Goal: Navigation & Orientation: Find specific page/section

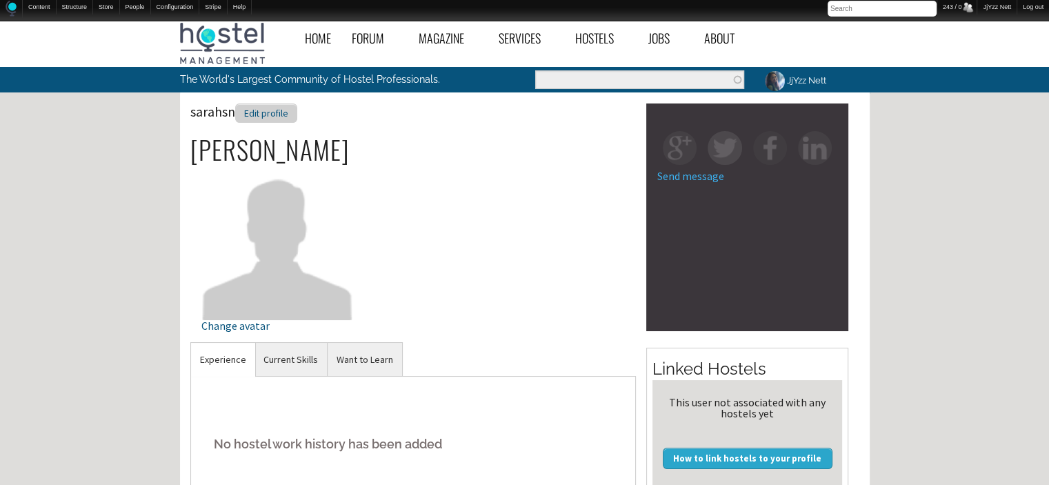
click at [253, 110] on div "Edit profile" at bounding box center [266, 113] width 62 height 20
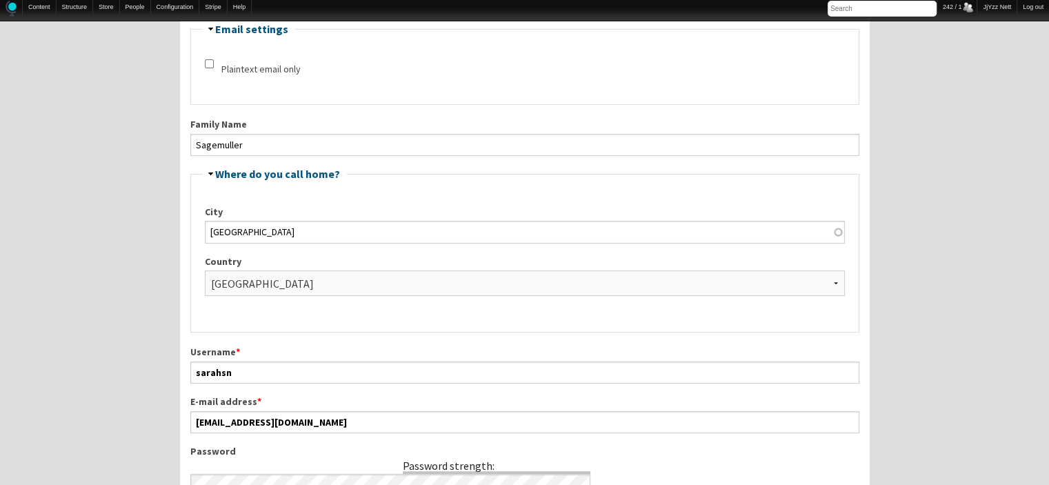
scroll to position [386, 0]
drag, startPoint x: 321, startPoint y: 418, endPoint x: 171, endPoint y: 421, distance: 149.7
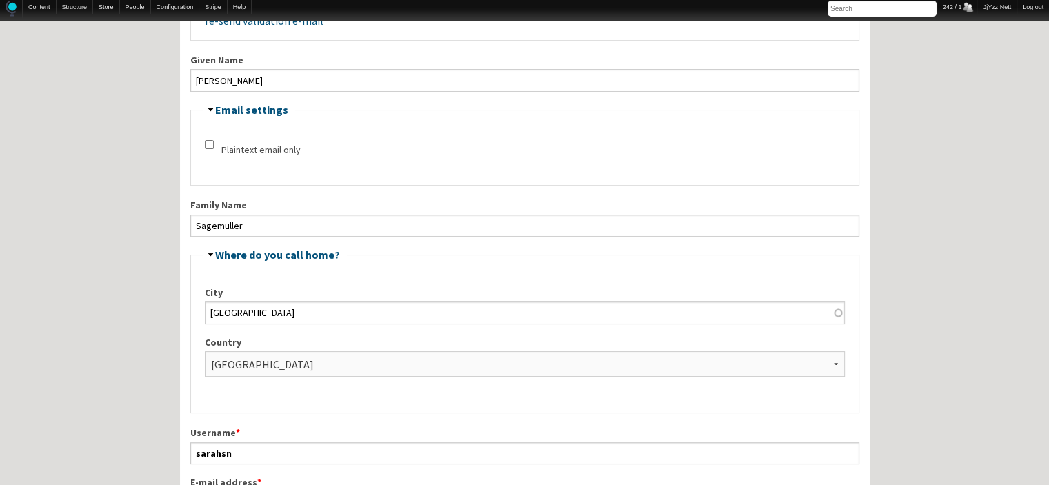
scroll to position [276, 0]
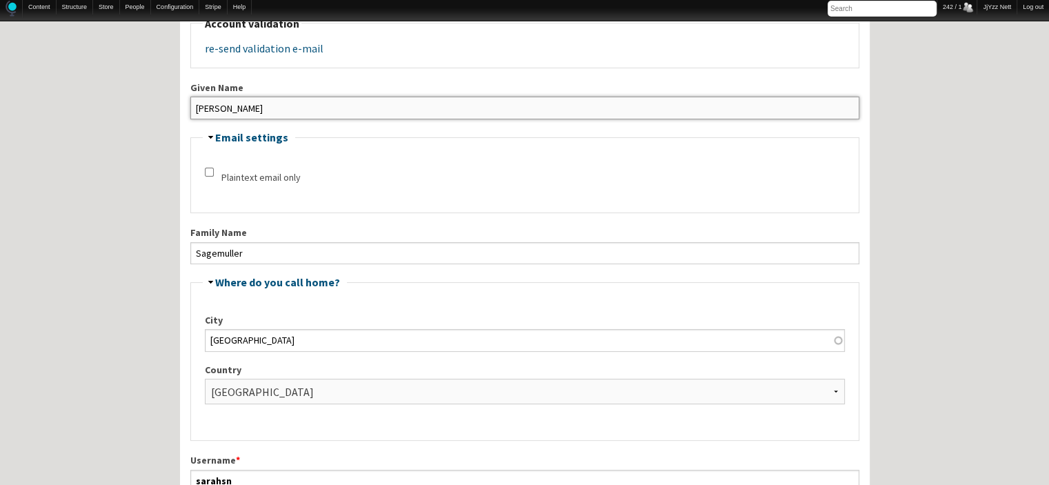
drag, startPoint x: 291, startPoint y: 104, endPoint x: 106, endPoint y: 85, distance: 186.5
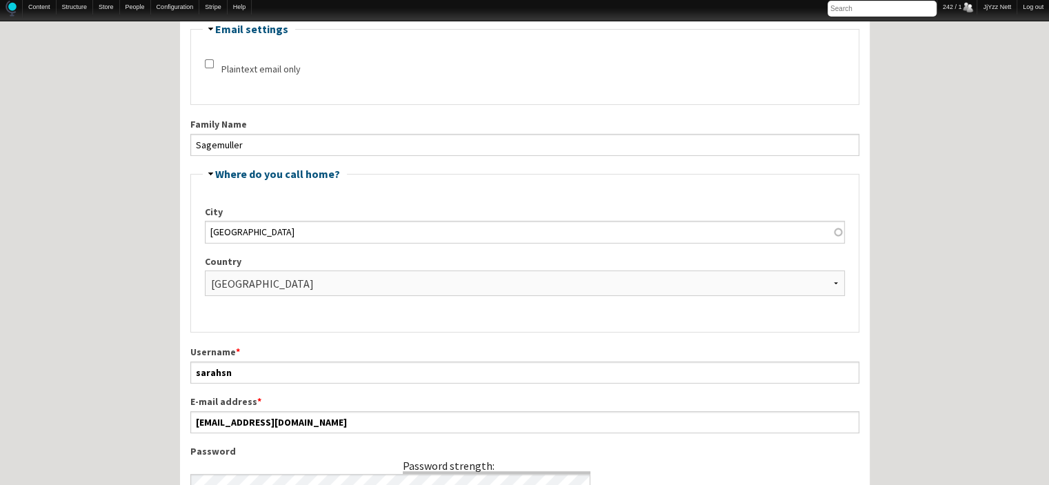
scroll to position [381, 0]
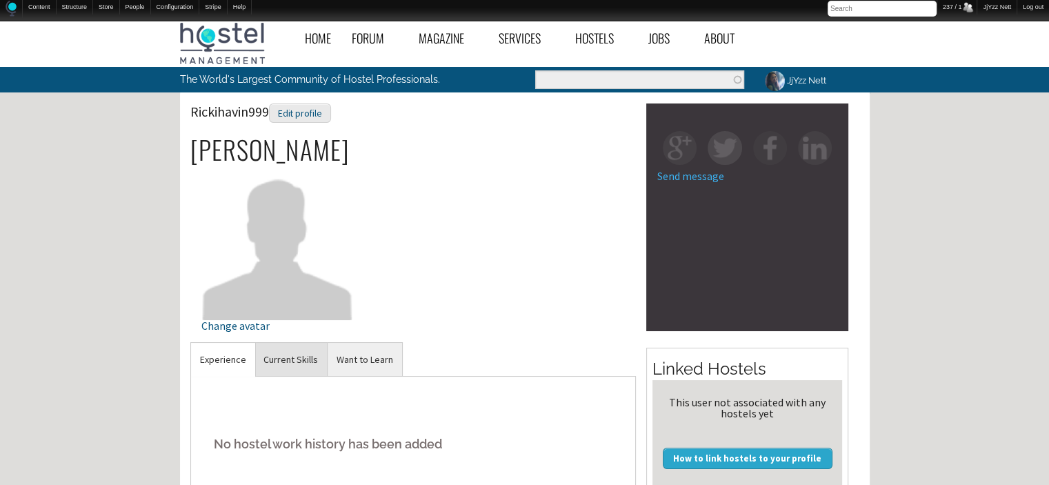
click at [299, 372] on link "Current Skills" at bounding box center [290, 360] width 72 height 34
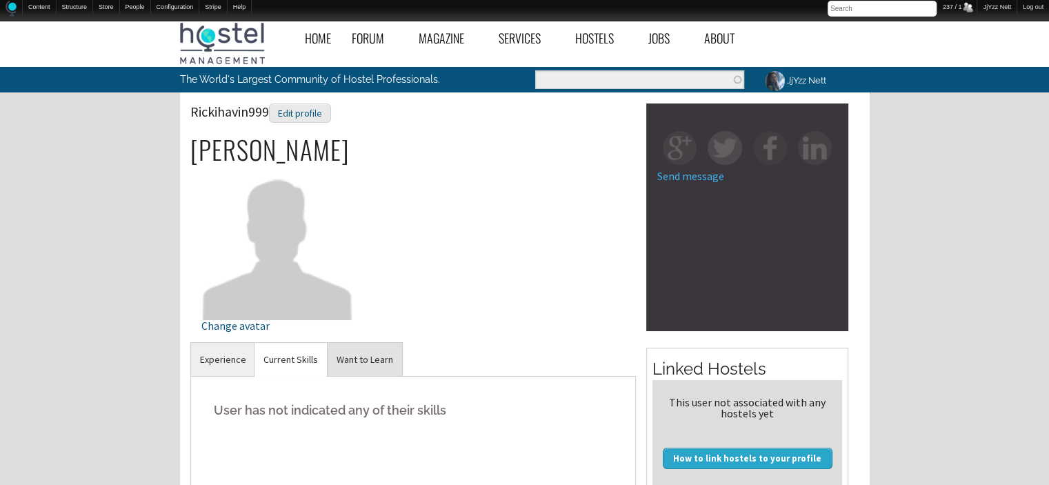
click at [381, 365] on link "Want to Learn" at bounding box center [365, 360] width 74 height 34
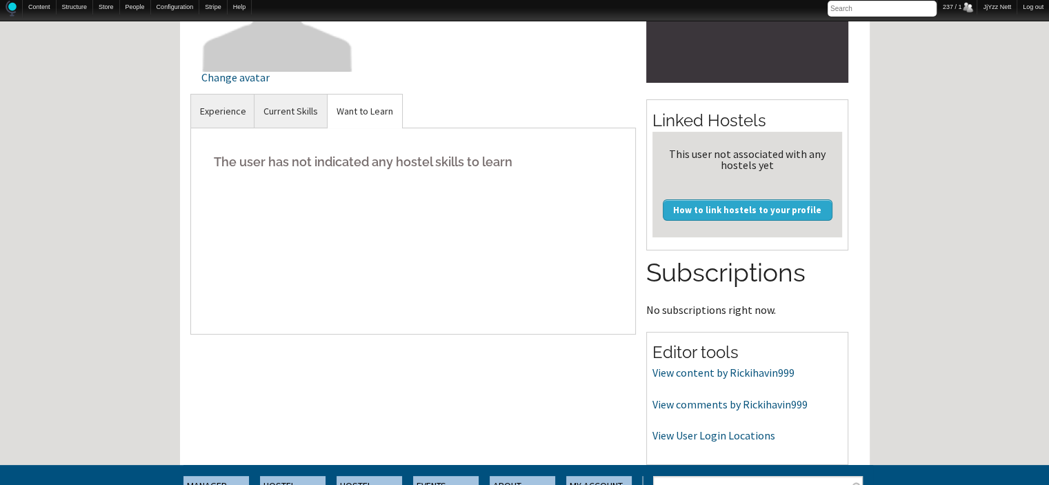
scroll to position [276, 0]
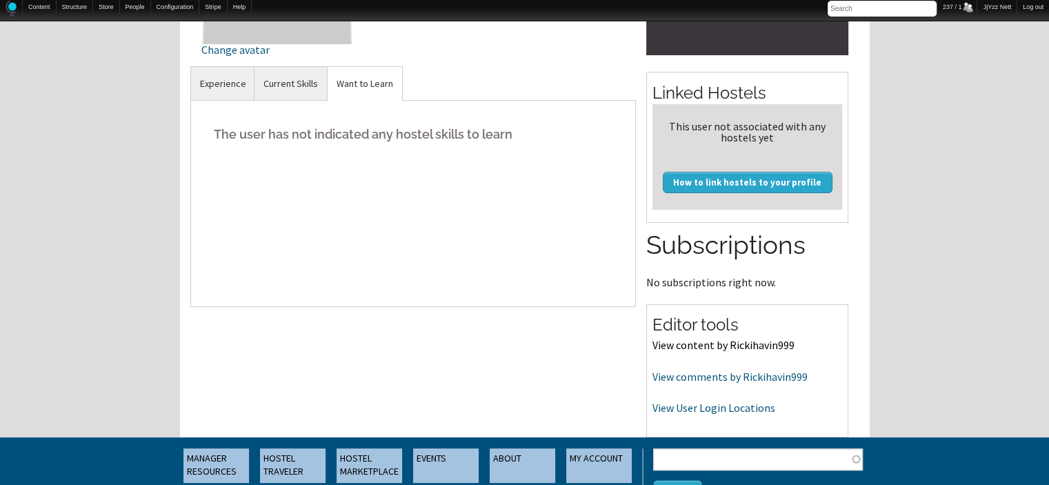
click at [732, 344] on link "View content by Rickihavin999" at bounding box center [723, 345] width 142 height 14
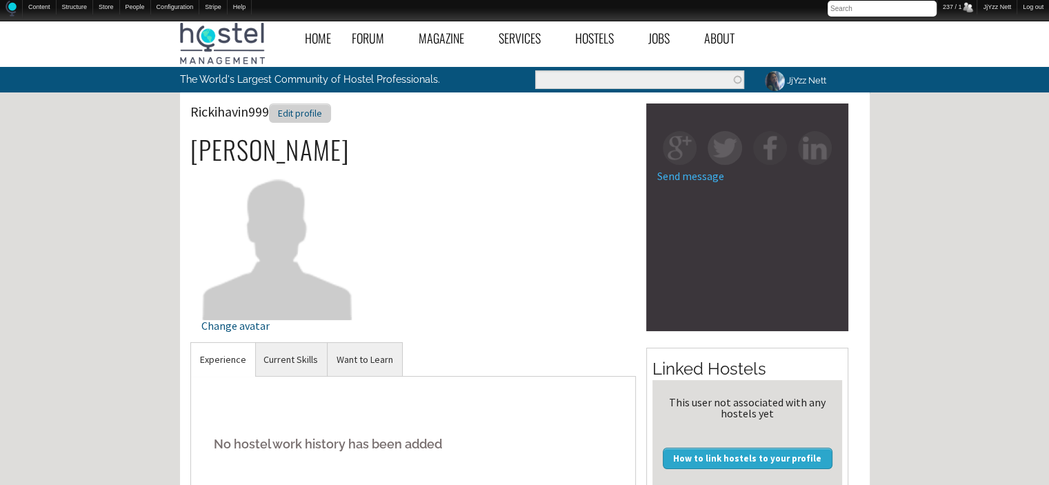
click at [303, 114] on div "Edit profile" at bounding box center [300, 113] width 62 height 20
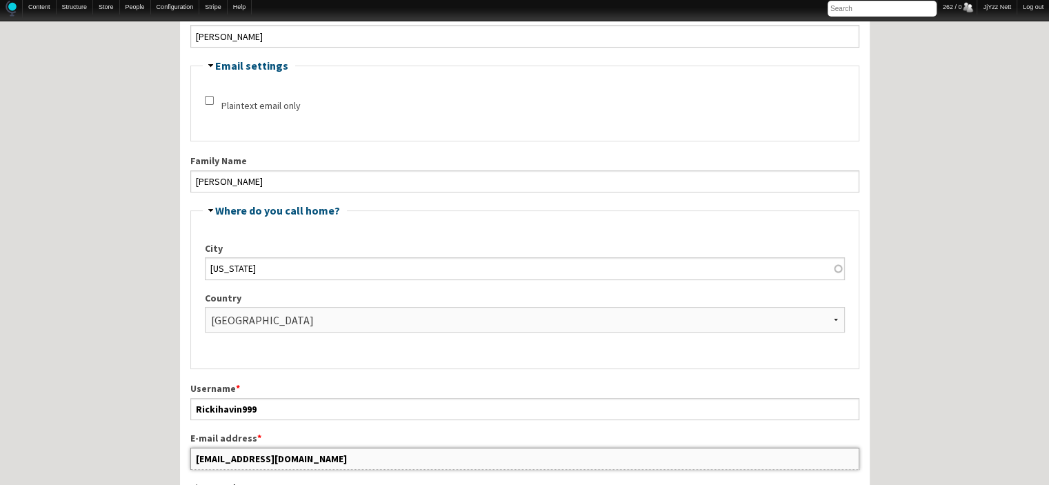
scroll to position [354, 0]
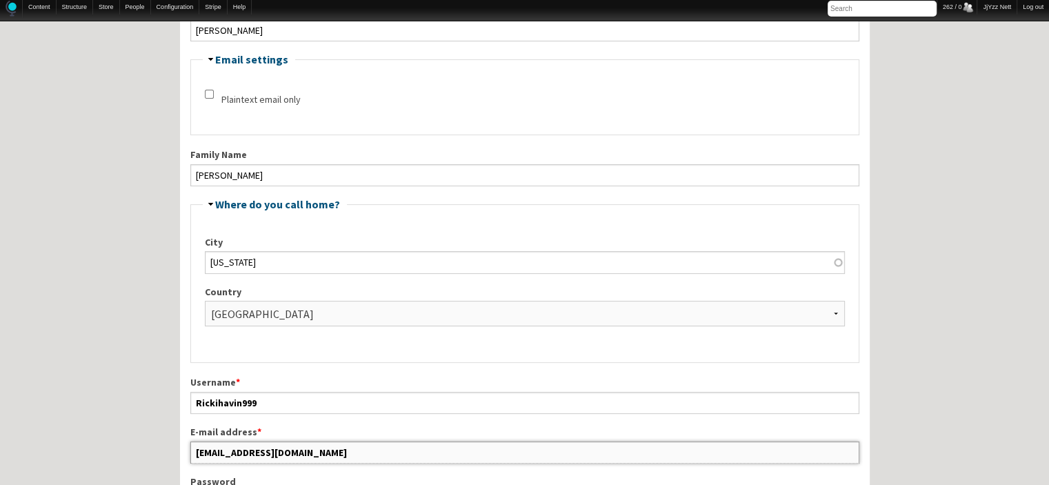
drag, startPoint x: 343, startPoint y: 471, endPoint x: 152, endPoint y: 473, distance: 191.1
